Goal: Task Accomplishment & Management: Manage account settings

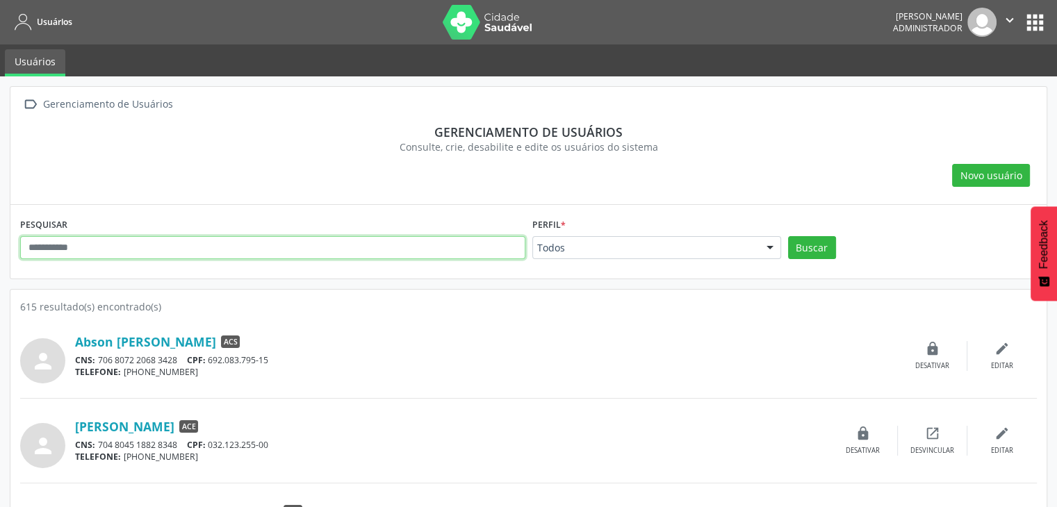
click at [180, 243] on input "text" at bounding box center [272, 248] width 505 height 24
type input "*********"
click at [788, 236] on button "Buscar" at bounding box center [812, 248] width 48 height 24
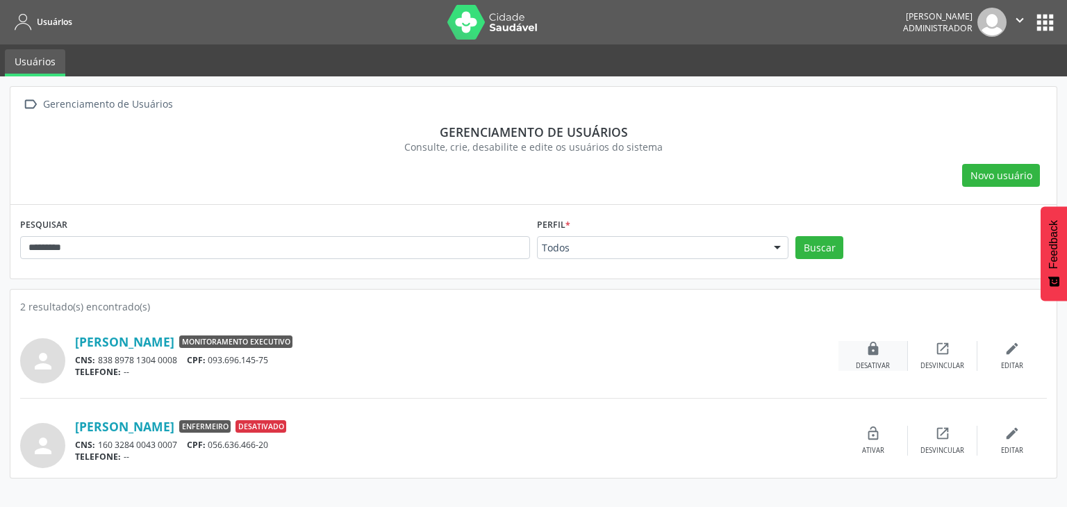
click at [875, 349] on icon "lock" at bounding box center [873, 348] width 15 height 15
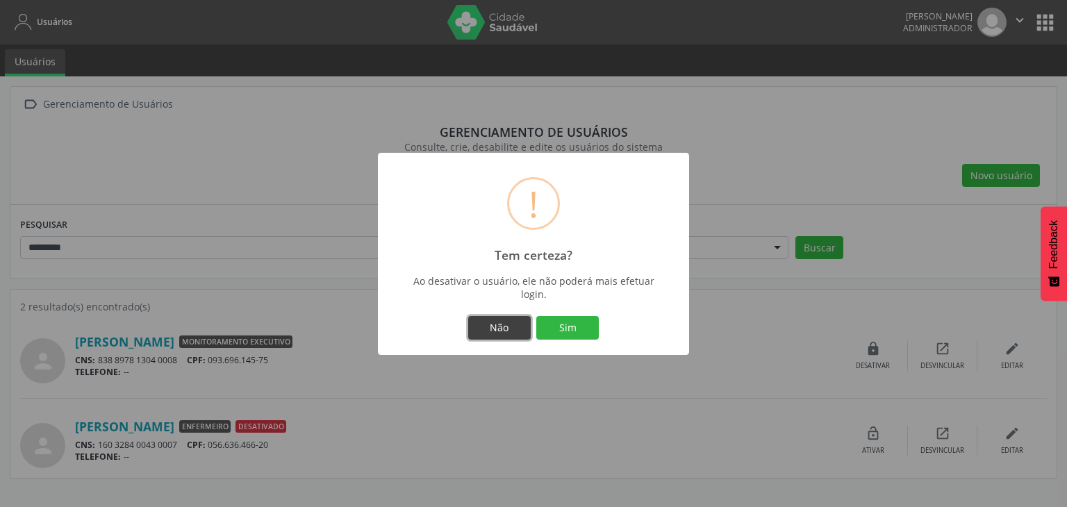
click at [511, 327] on button "Não" at bounding box center [499, 328] width 63 height 24
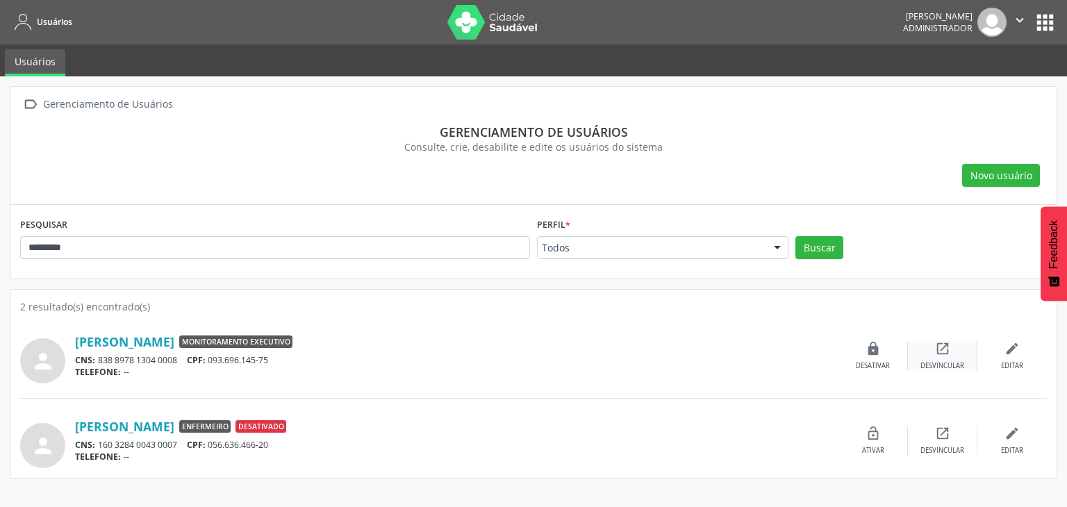
click at [938, 352] on icon "open_in_new" at bounding box center [942, 348] width 15 height 15
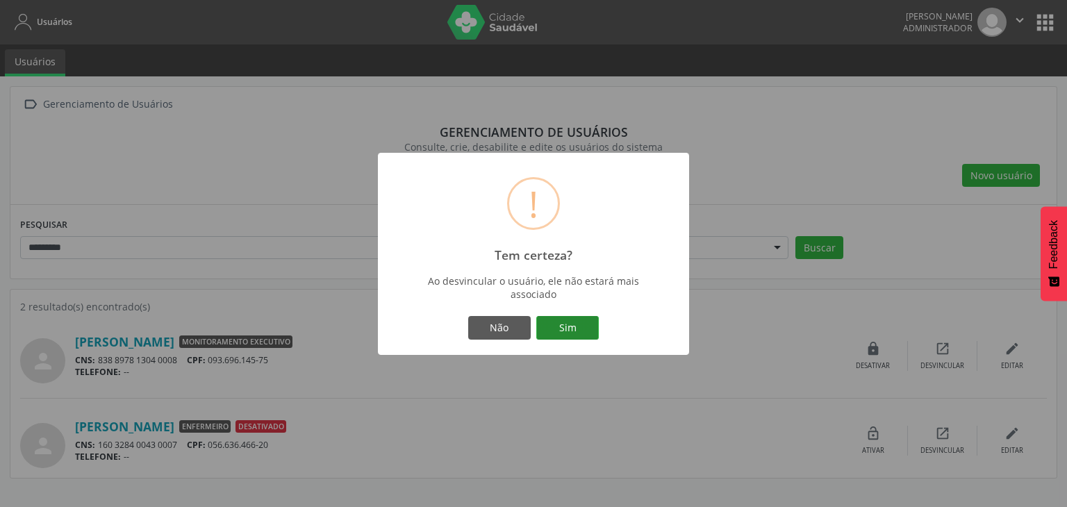
click at [559, 318] on button "Sim" at bounding box center [568, 328] width 63 height 24
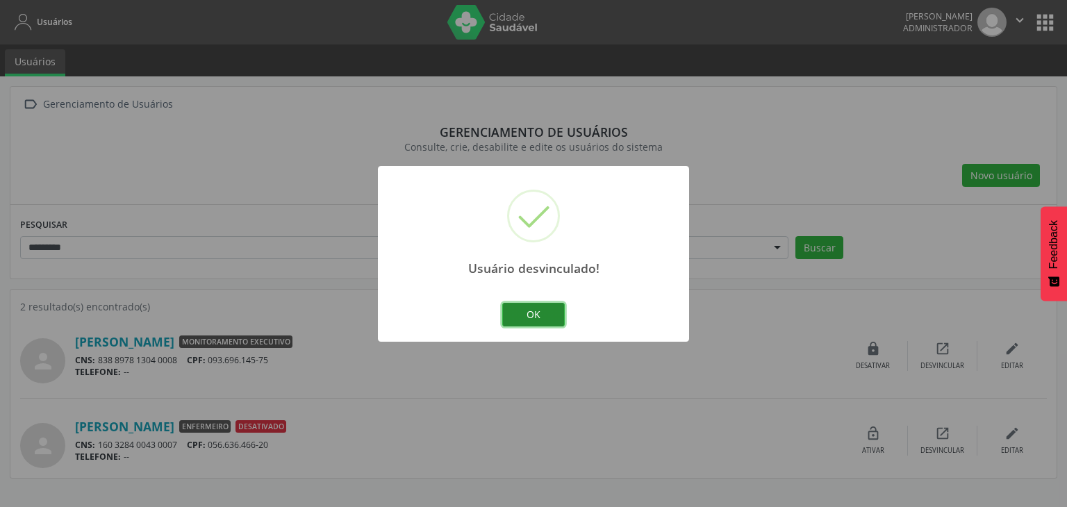
click at [539, 316] on button "OK" at bounding box center [533, 315] width 63 height 24
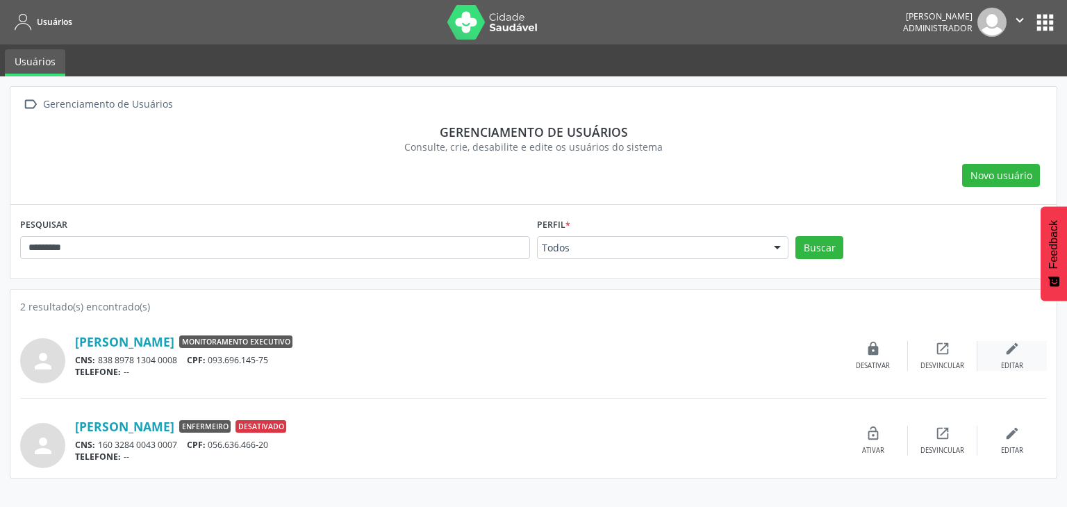
click at [1012, 351] on icon "edit" at bounding box center [1012, 348] width 15 height 15
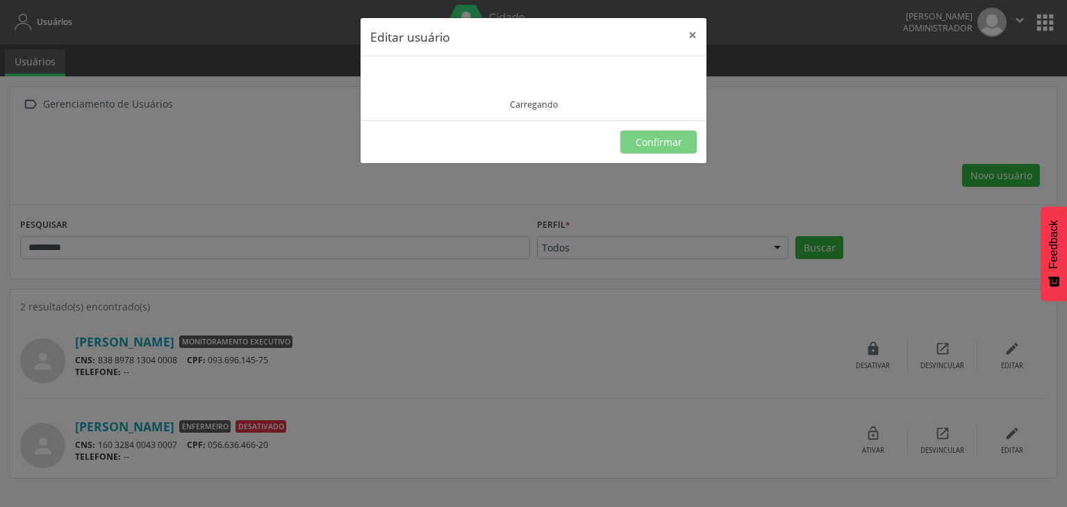
type input "**********"
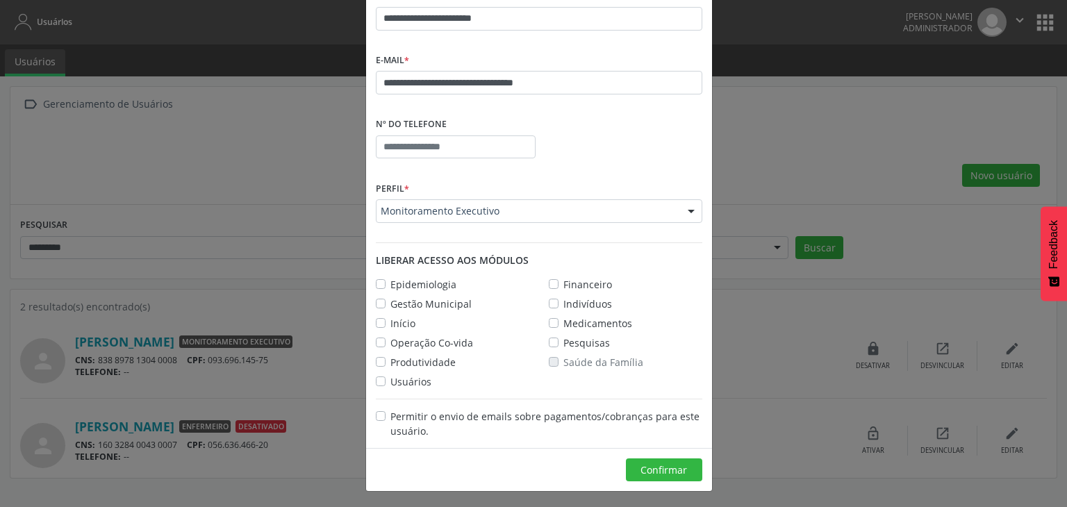
scroll to position [145, 0]
drag, startPoint x: 376, startPoint y: 279, endPoint x: 376, endPoint y: 287, distance: 7.6
click at [391, 280] on label "Epidemiologia" at bounding box center [424, 284] width 66 height 15
click at [391, 297] on label "Gestão Municipal" at bounding box center [431, 303] width 81 height 15
click at [391, 325] on label "Início" at bounding box center [403, 323] width 25 height 15
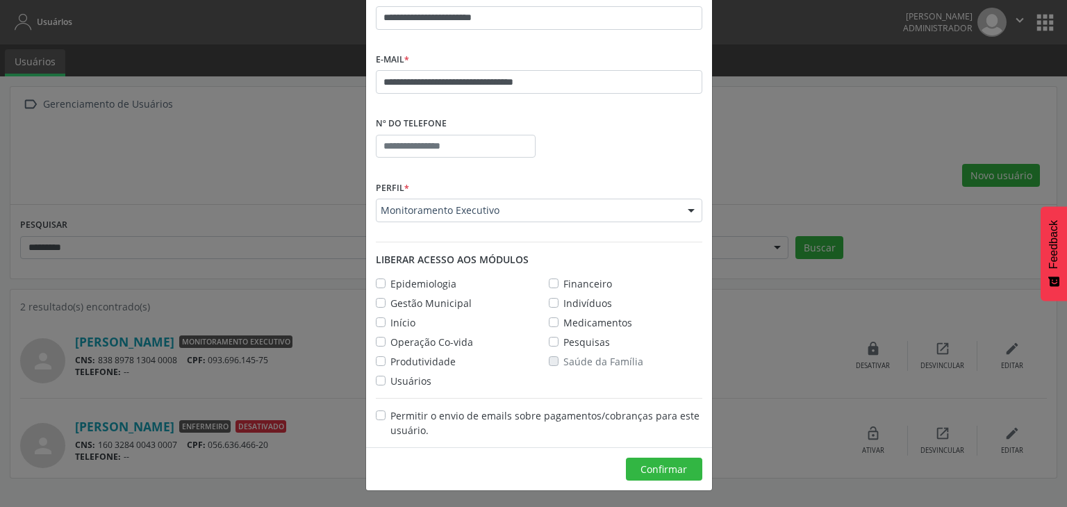
click at [391, 339] on label "Operação Co-vida" at bounding box center [432, 342] width 83 height 15
click at [391, 356] on label "Produtividade" at bounding box center [423, 361] width 65 height 15
click at [391, 379] on label "Usuários" at bounding box center [411, 381] width 41 height 15
click at [564, 359] on label "Saúde da Família" at bounding box center [604, 361] width 80 height 15
drag, startPoint x: 550, startPoint y: 338, endPoint x: 548, endPoint y: 326, distance: 12.7
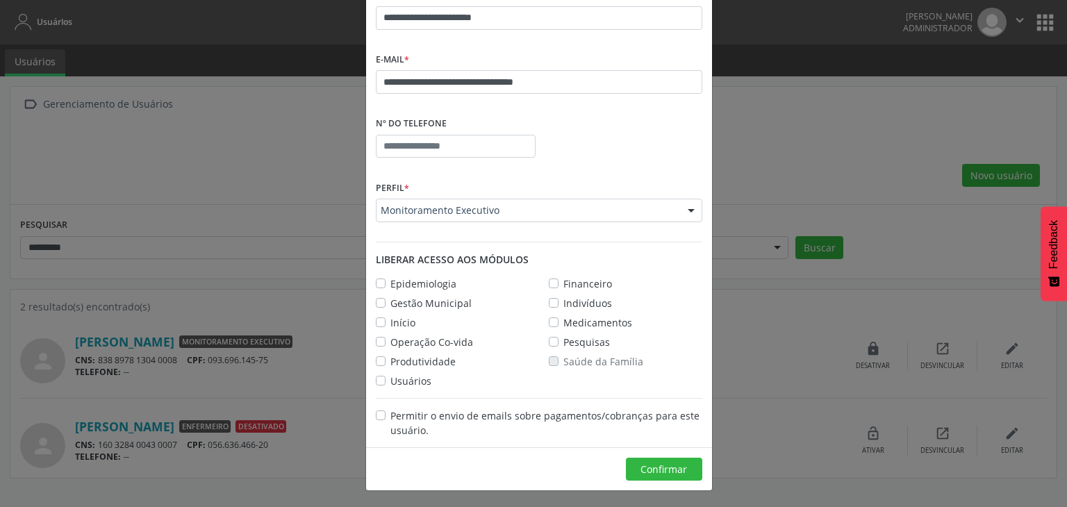
click at [564, 338] on label "Pesquisas" at bounding box center [587, 342] width 47 height 15
click at [564, 317] on label "Medicamentos" at bounding box center [598, 323] width 69 height 15
click at [564, 301] on label "Indivíduos" at bounding box center [588, 303] width 49 height 15
click at [564, 282] on label "Financeiro" at bounding box center [588, 284] width 49 height 15
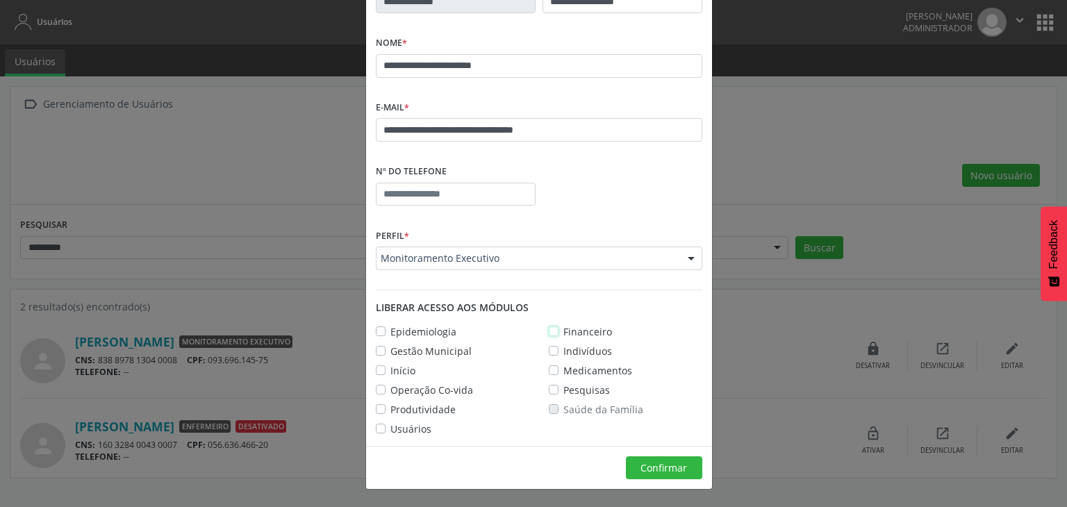
scroll to position [96, 0]
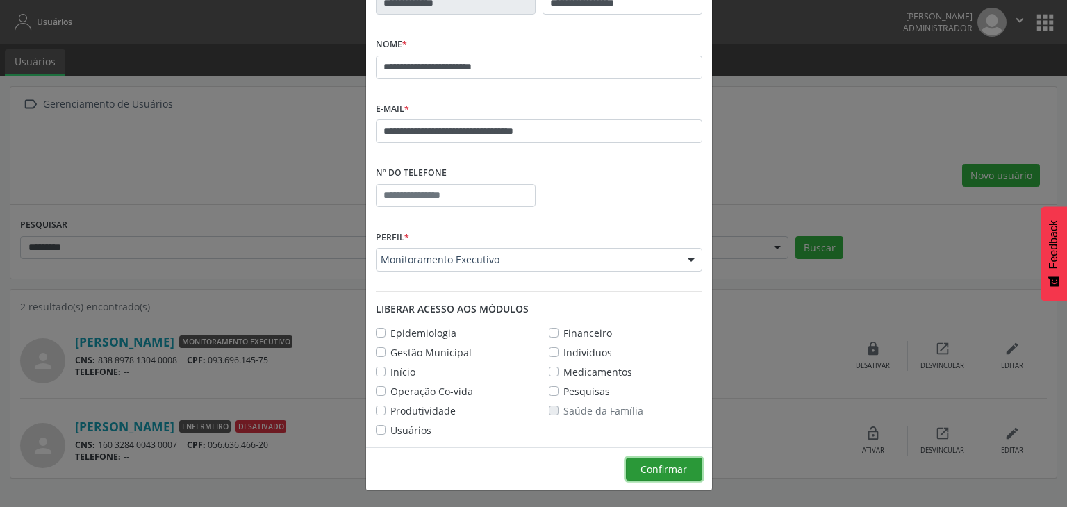
click at [635, 459] on button "Confirmar" at bounding box center [664, 470] width 76 height 24
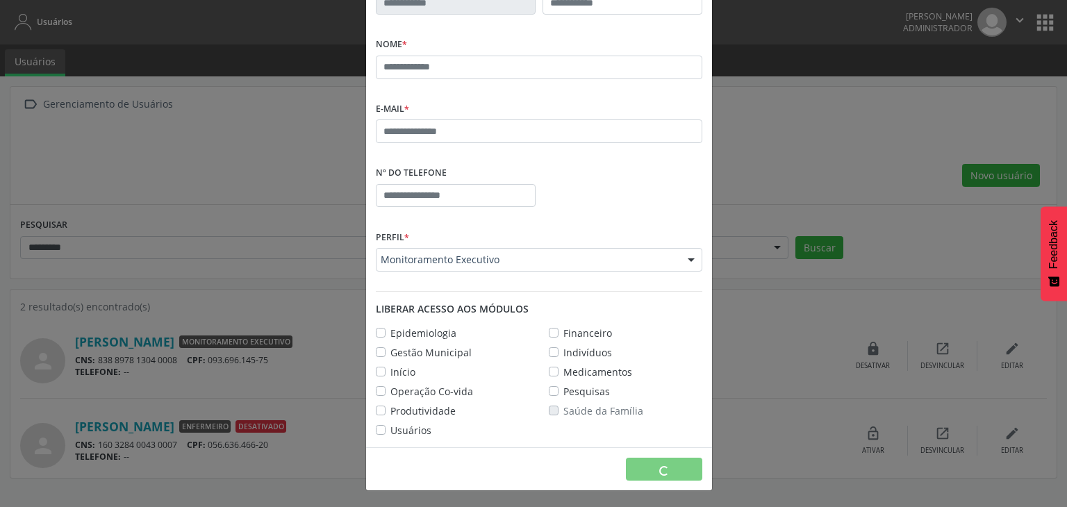
scroll to position [24, 0]
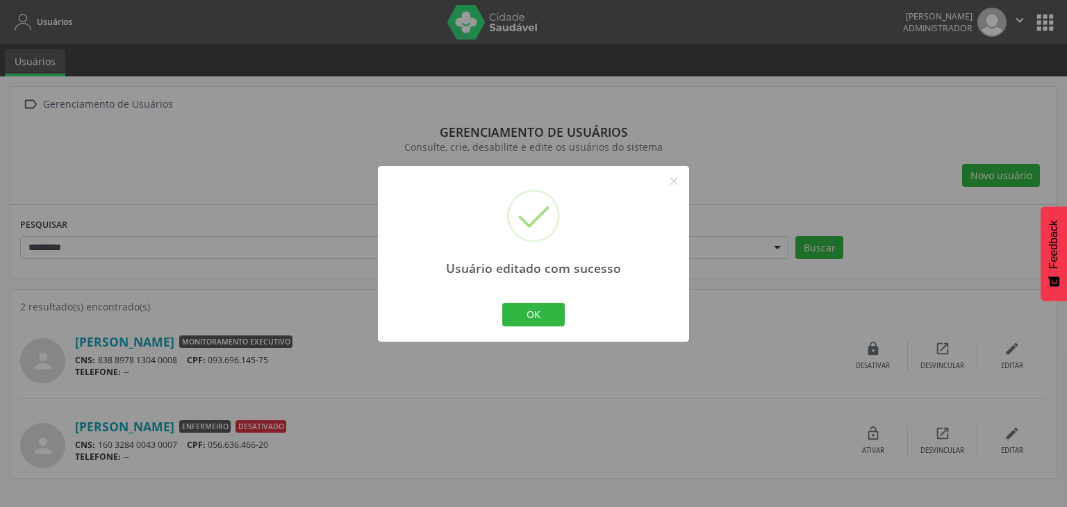
click at [539, 329] on div "Usuário editado com sucesso × OK Cancel" at bounding box center [533, 254] width 311 height 176
click at [535, 325] on button "OK" at bounding box center [533, 315] width 63 height 24
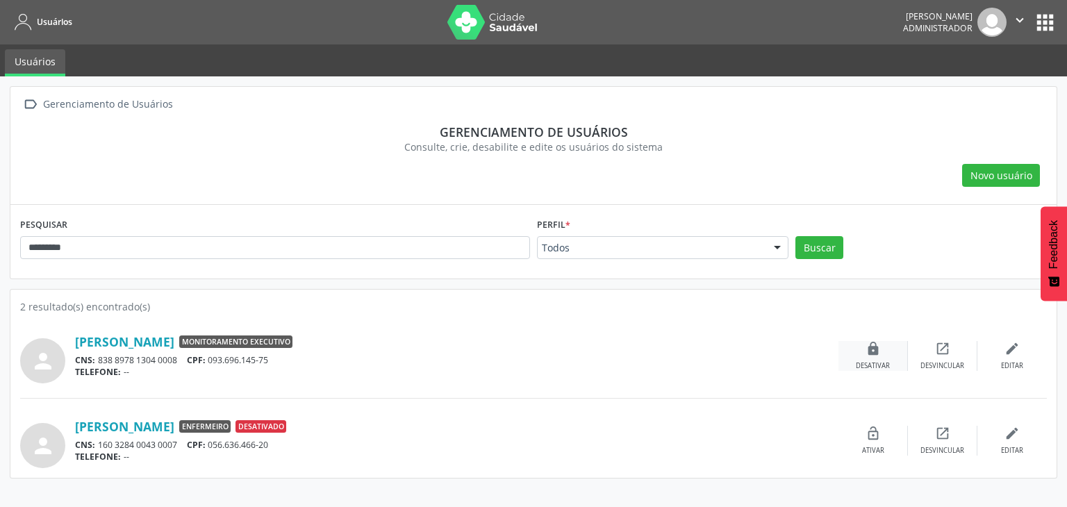
click at [862, 362] on div "Desativar" at bounding box center [873, 366] width 34 height 10
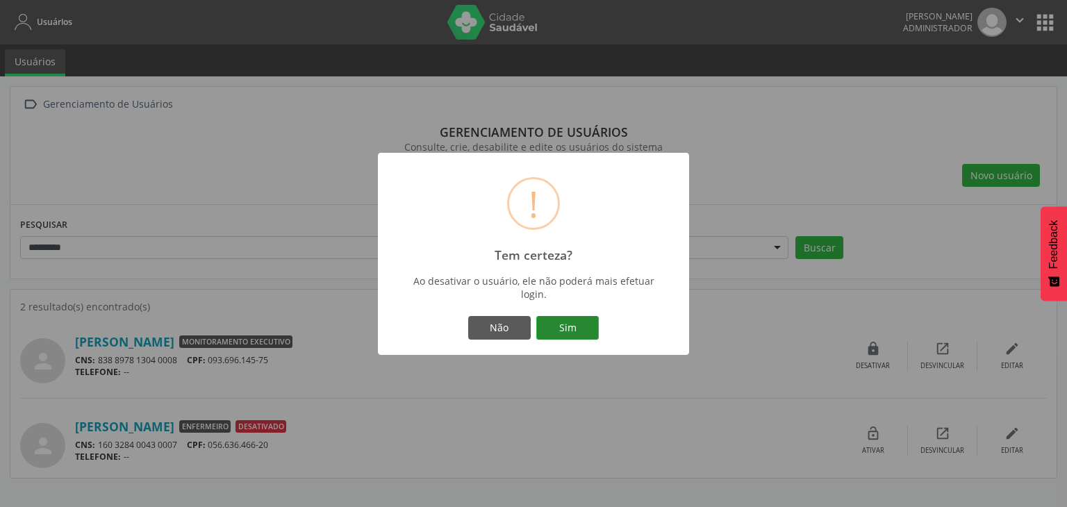
click at [578, 320] on button "Sim" at bounding box center [568, 328] width 63 height 24
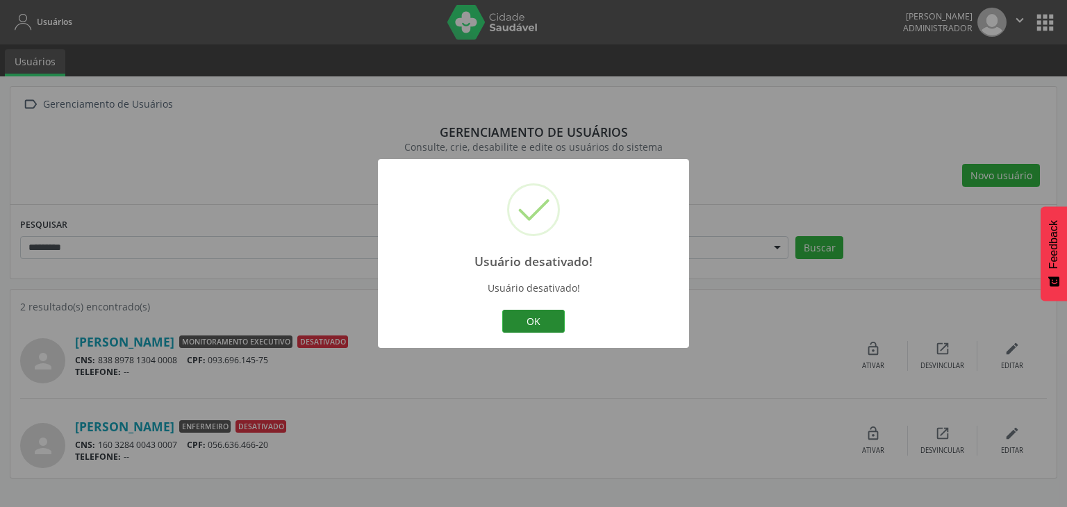
click at [525, 323] on button "OK" at bounding box center [533, 322] width 63 height 24
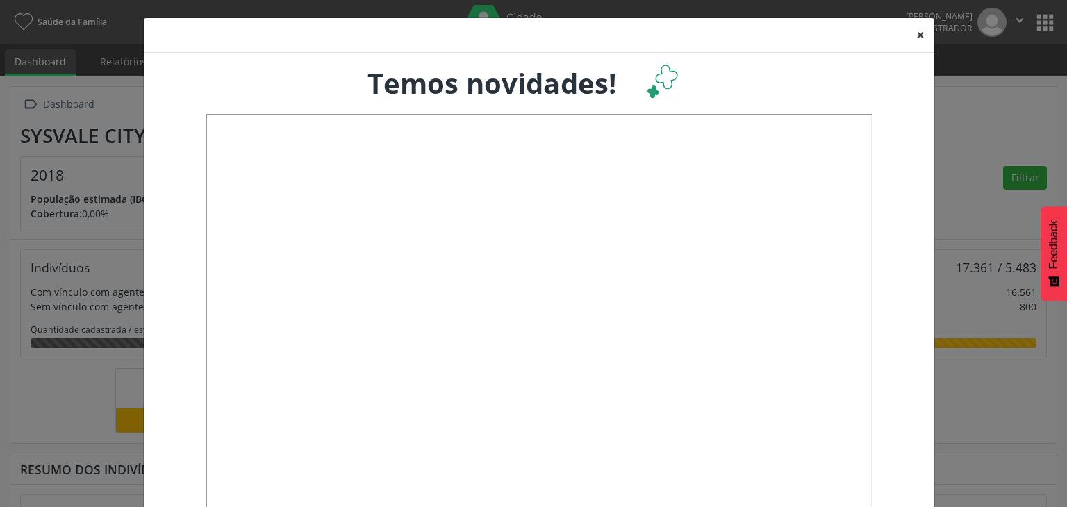
click at [910, 39] on button "×" at bounding box center [921, 35] width 28 height 34
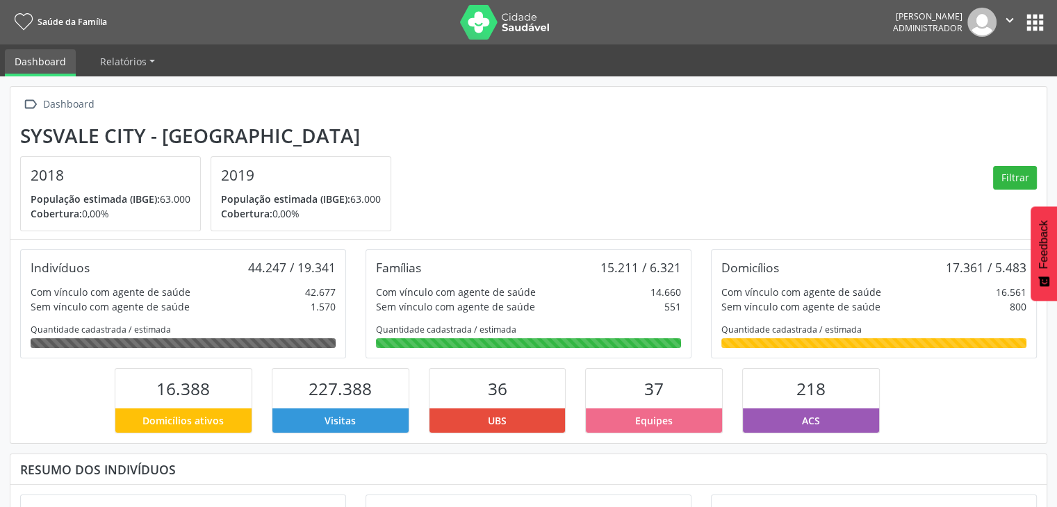
click at [1036, 27] on button "apps" at bounding box center [1035, 22] width 24 height 24
click at [1037, 17] on button "apps" at bounding box center [1035, 22] width 24 height 24
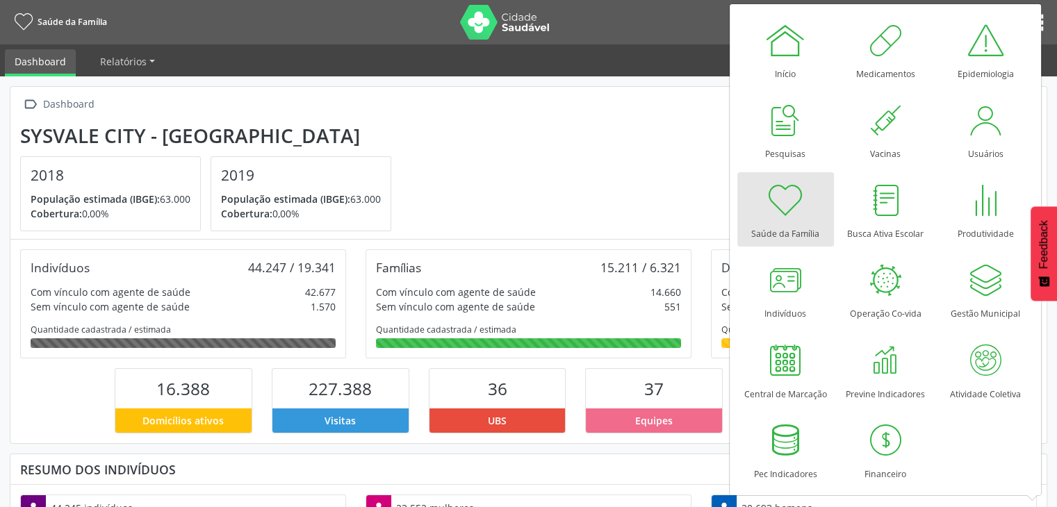
click at [692, 141] on section "Sysvale City - SV 2018 População estimada (IBGE): 63.000 Cobertura: 0,00% 2019 …" at bounding box center [528, 178] width 1017 height 108
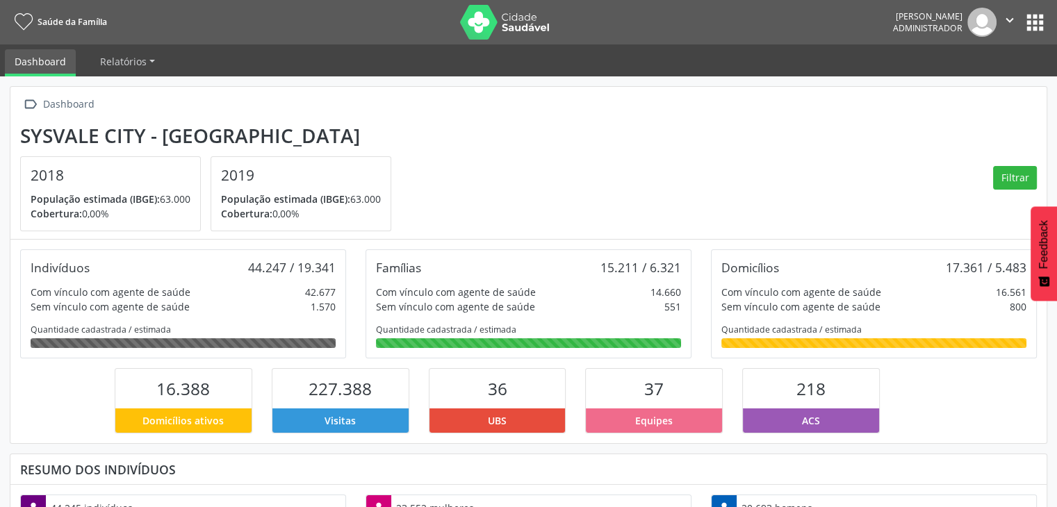
click at [1026, 12] on button "apps" at bounding box center [1035, 22] width 24 height 24
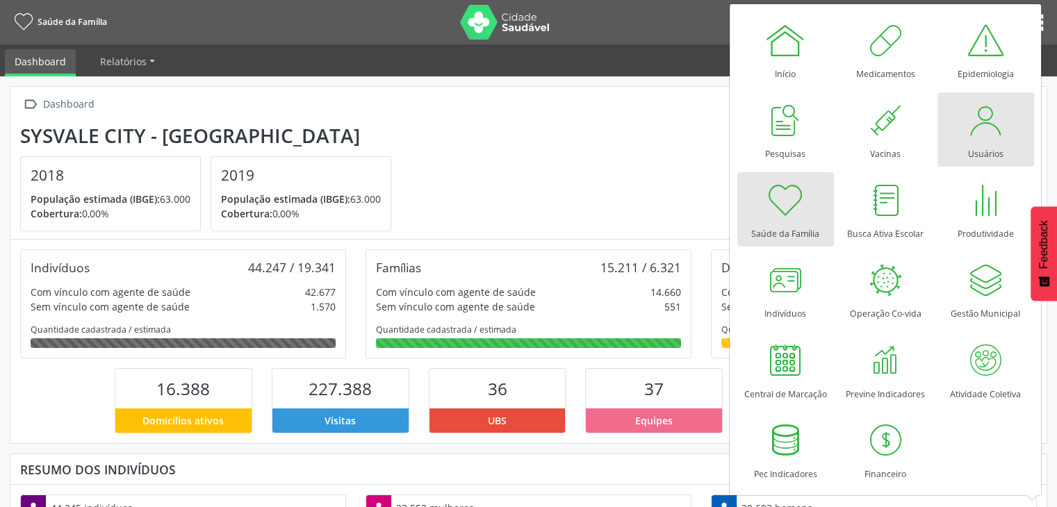
click at [996, 106] on div at bounding box center [986, 120] width 42 height 42
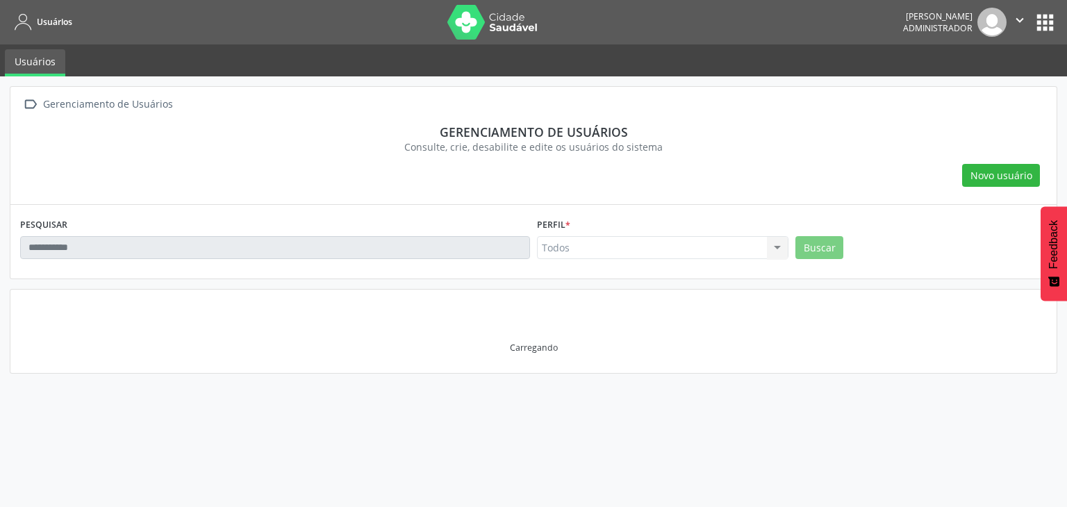
click at [218, 248] on input "text" at bounding box center [275, 248] width 510 height 24
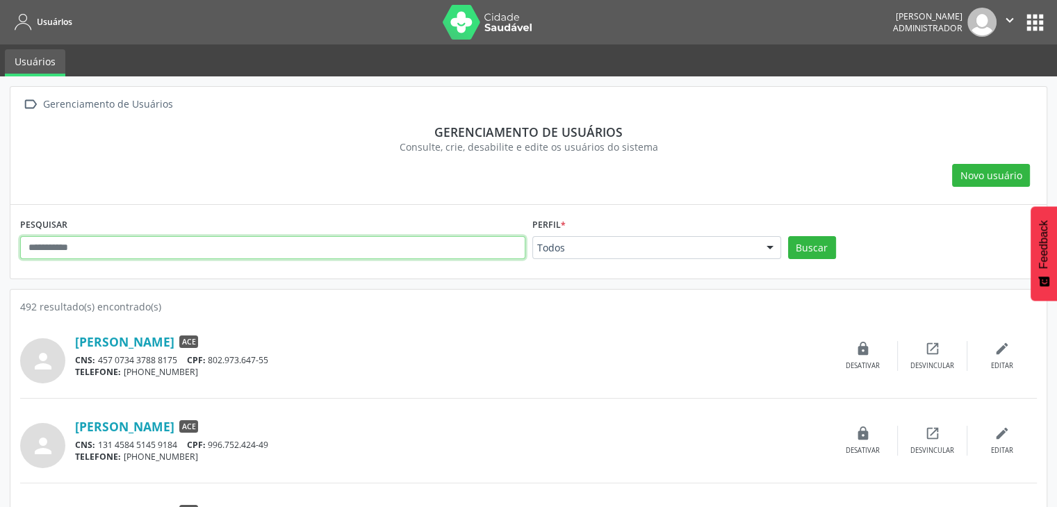
click at [200, 250] on input "text" at bounding box center [272, 248] width 505 height 24
click at [788, 236] on button "Buscar" at bounding box center [812, 248] width 48 height 24
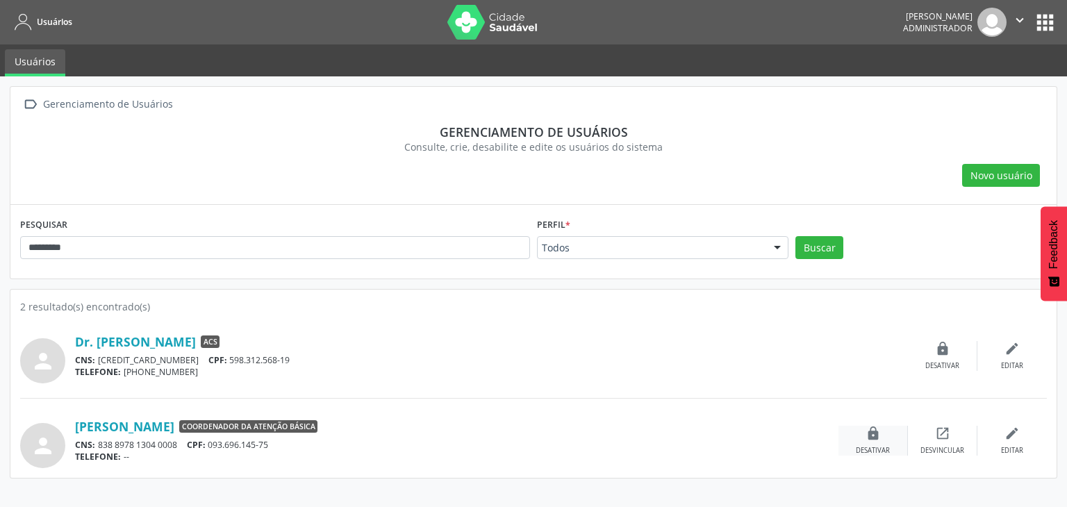
click at [871, 432] on icon "lock" at bounding box center [873, 433] width 15 height 15
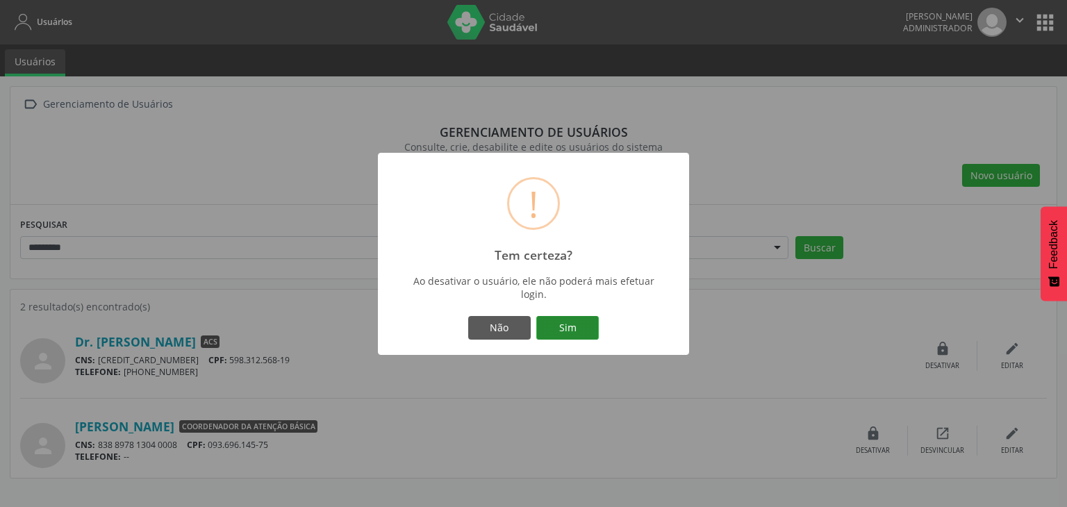
click at [578, 324] on button "Sim" at bounding box center [568, 328] width 63 height 24
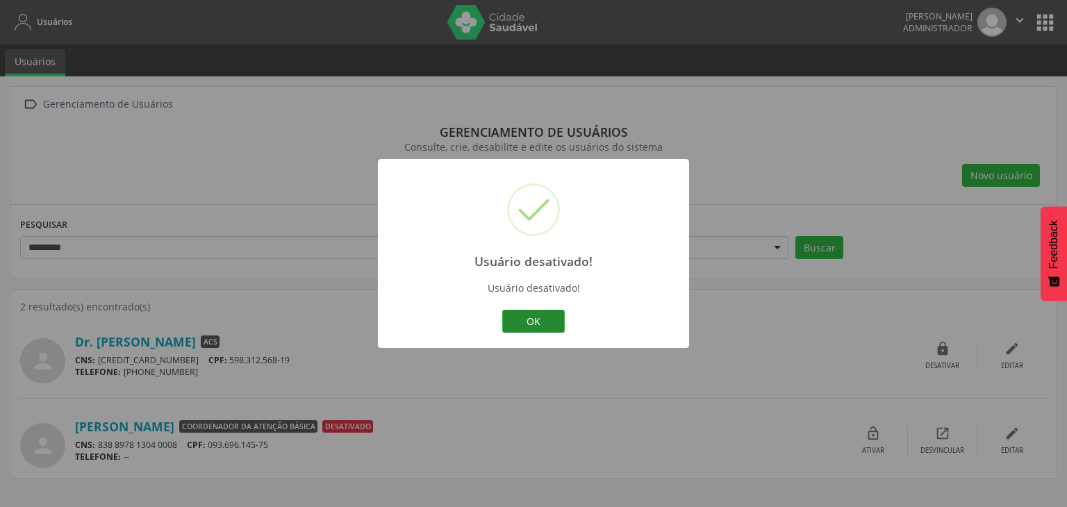
click at [551, 318] on button "OK" at bounding box center [533, 322] width 63 height 24
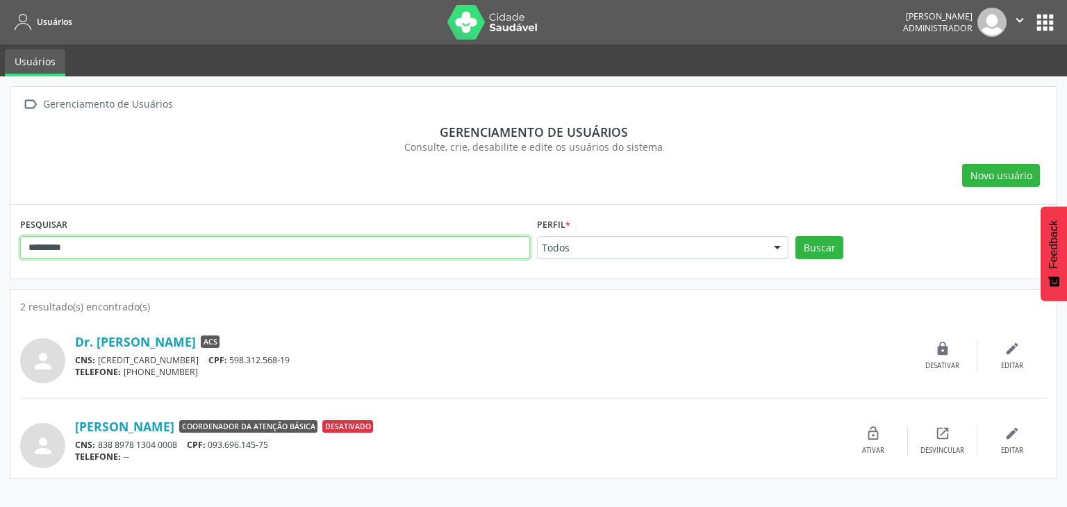
drag, startPoint x: 97, startPoint y: 240, endPoint x: 0, endPoint y: 229, distance: 97.9
click at [0, 229] on div " Gerenciamento de Usuários Gerenciamento de usuários Consulte, crie, desabilit…" at bounding box center [533, 291] width 1067 height 431
click at [796, 236] on button "Buscar" at bounding box center [820, 248] width 48 height 24
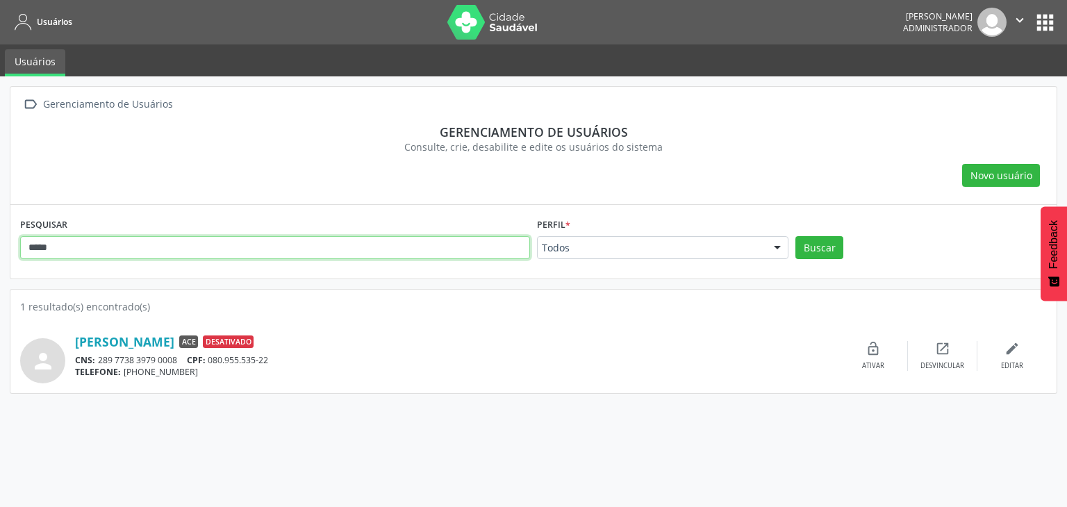
drag, startPoint x: 89, startPoint y: 245, endPoint x: 0, endPoint y: 218, distance: 93.0
click at [0, 219] on div " Gerenciamento de Usuários Gerenciamento de usuários Consulte, crie, desabilit…" at bounding box center [533, 291] width 1067 height 431
click at [796, 236] on button "Buscar" at bounding box center [820, 248] width 48 height 24
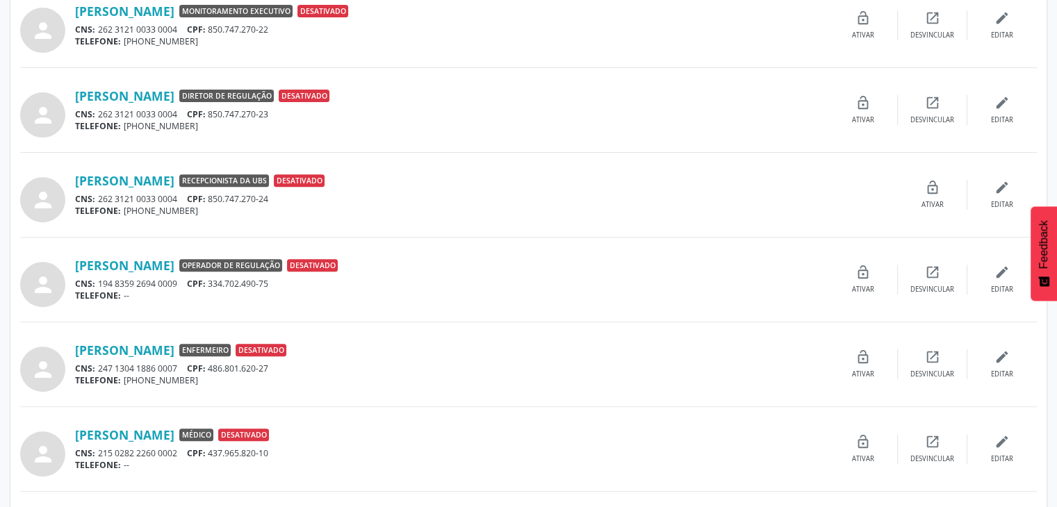
scroll to position [742, 0]
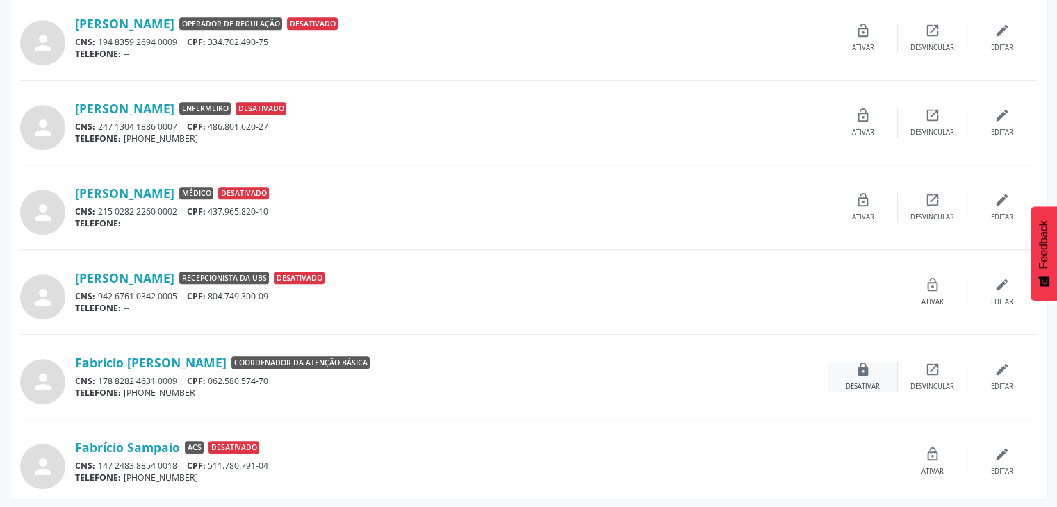
click at [854, 368] on div "lock Desativar" at bounding box center [862, 377] width 69 height 30
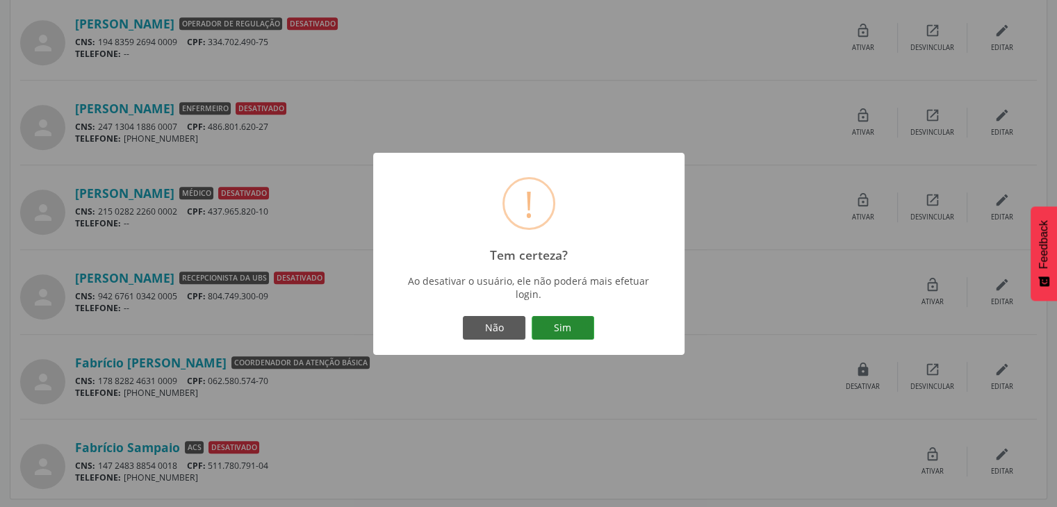
click at [553, 324] on button "Sim" at bounding box center [563, 328] width 63 height 24
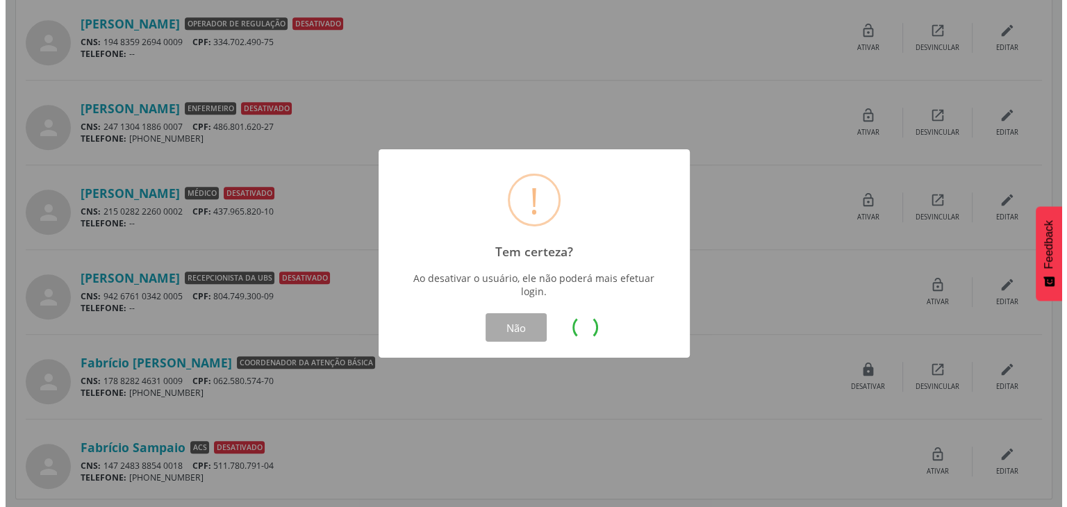
scroll to position [0, 0]
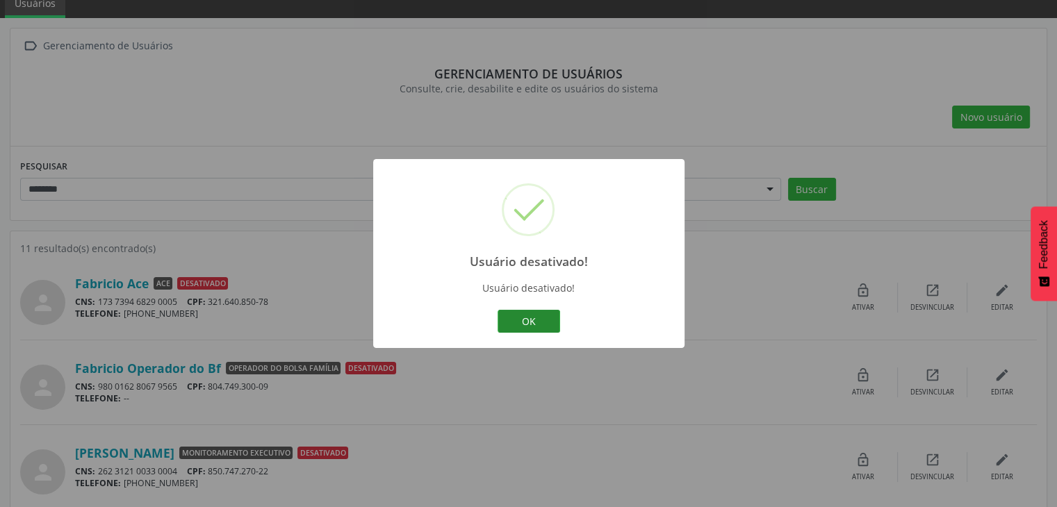
click at [525, 318] on button "OK" at bounding box center [529, 322] width 63 height 24
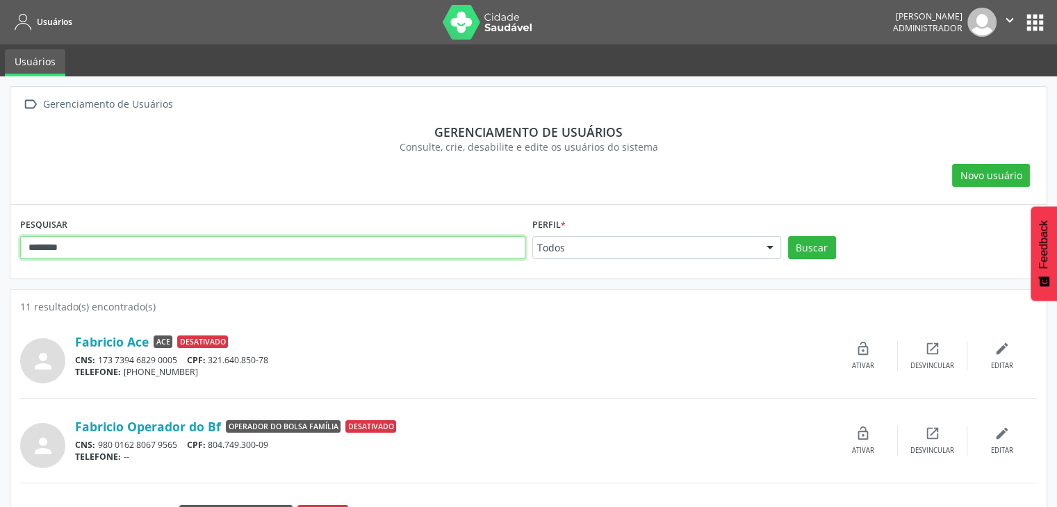
drag, startPoint x: 30, startPoint y: 243, endPoint x: 3, endPoint y: 241, distance: 26.4
click at [788, 236] on button "Buscar" at bounding box center [812, 248] width 48 height 24
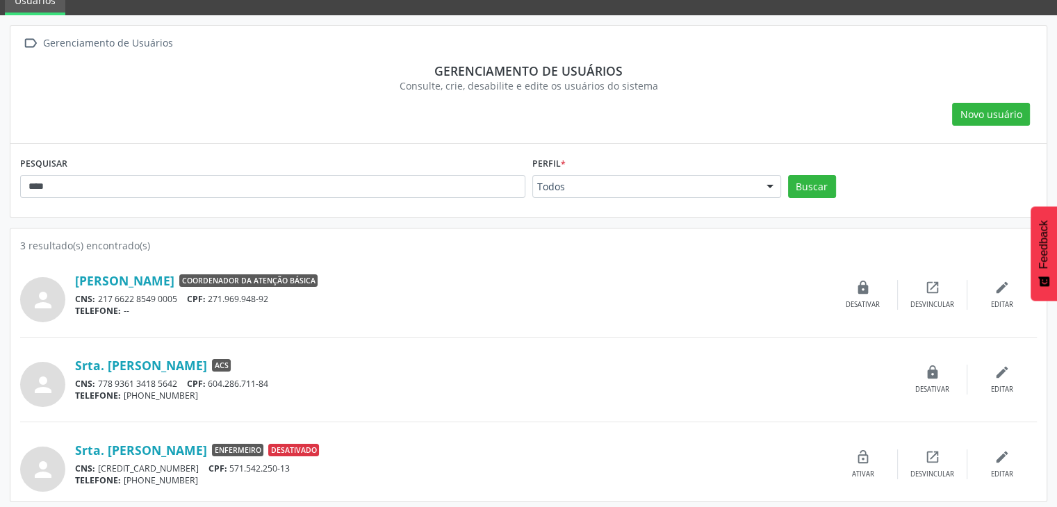
scroll to position [65, 0]
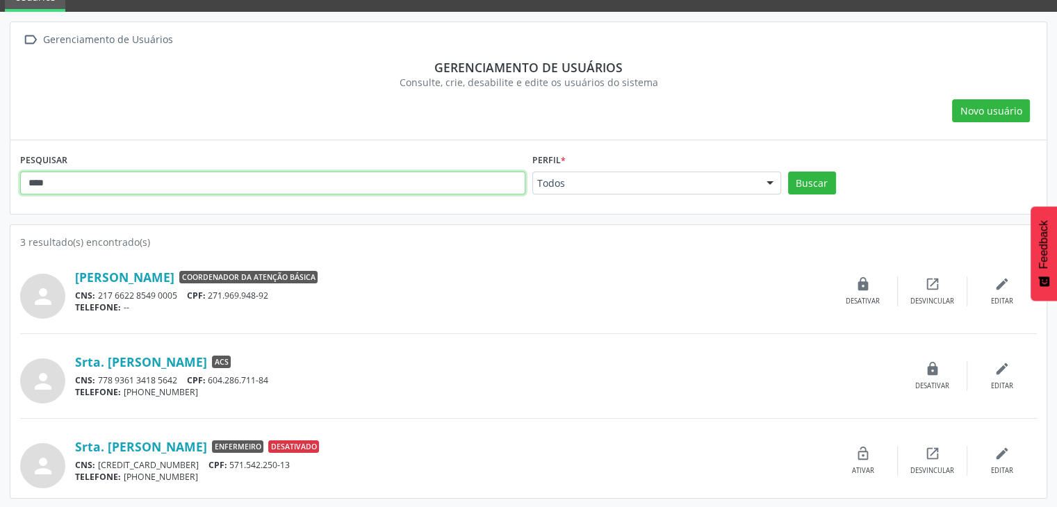
click at [0, 161] on div " Gerenciamento de Usuários Gerenciamento de usuários Consulte, crie, desabilit…" at bounding box center [528, 260] width 1057 height 497
click at [788, 172] on button "Buscar" at bounding box center [812, 184] width 48 height 24
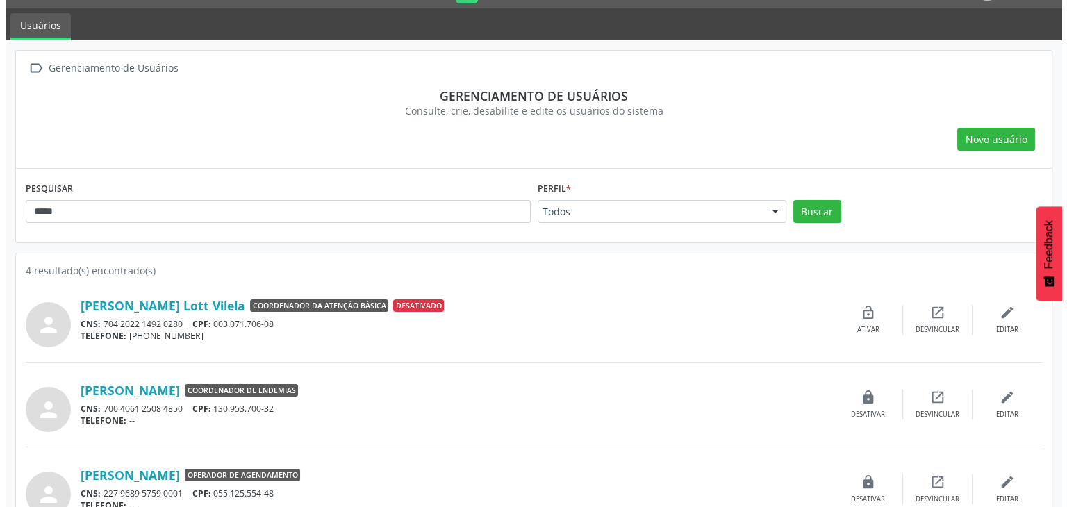
scroll to position [0, 0]
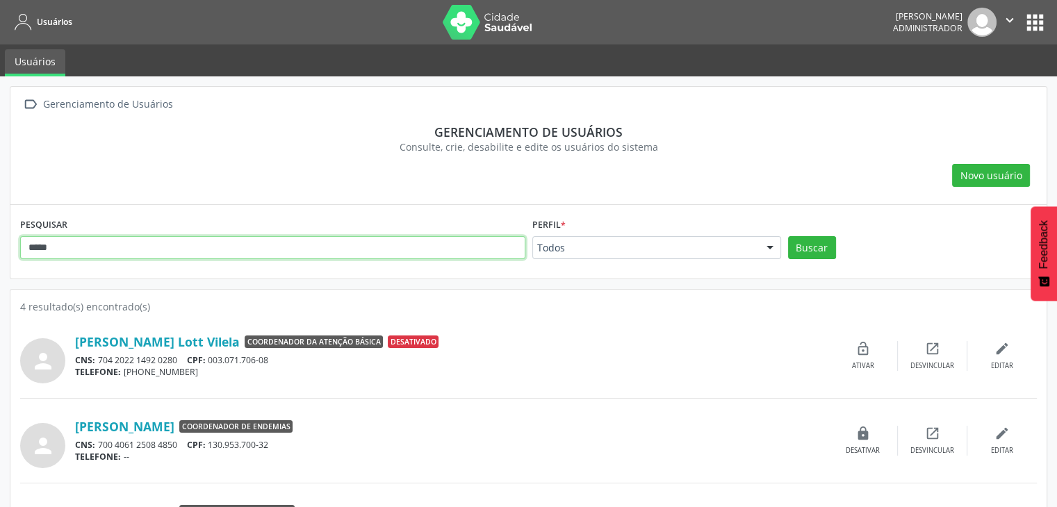
drag, startPoint x: 67, startPoint y: 249, endPoint x: 0, endPoint y: 227, distance: 70.3
click at [0, 227] on div " Gerenciamento de Usuários Gerenciamento de usuários Consulte, crie, desabilit…" at bounding box center [528, 367] width 1057 height 582
type input "*******"
click at [788, 236] on button "Buscar" at bounding box center [812, 248] width 48 height 24
